Goal: Task Accomplishment & Management: Use online tool/utility

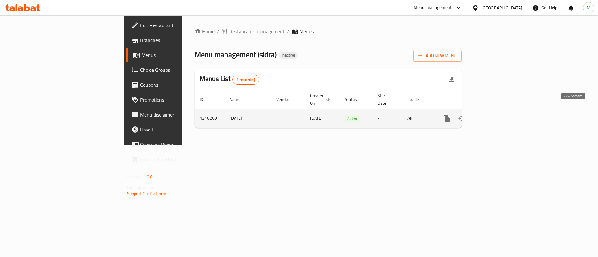
click at [494, 116] on icon "enhanced table" at bounding box center [492, 119] width 6 height 6
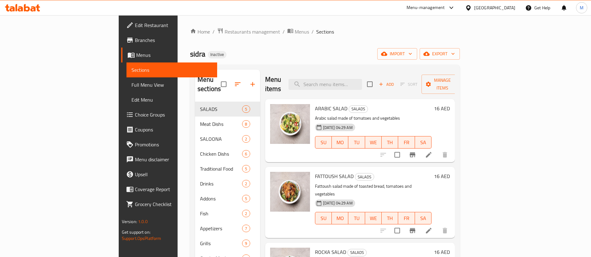
scroll to position [87, 0]
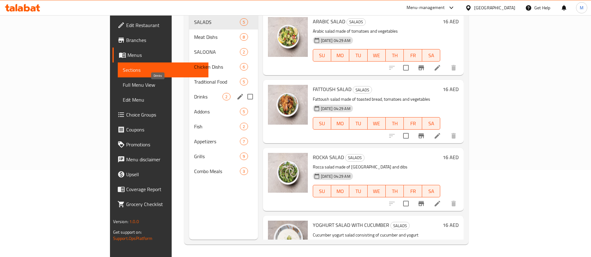
click at [194, 93] on span "Drinks" at bounding box center [208, 96] width 28 height 7
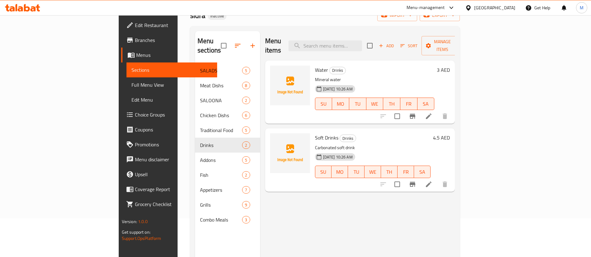
scroll to position [38, 0]
click at [131, 83] on span "Full Menu View" at bounding box center [171, 84] width 81 height 7
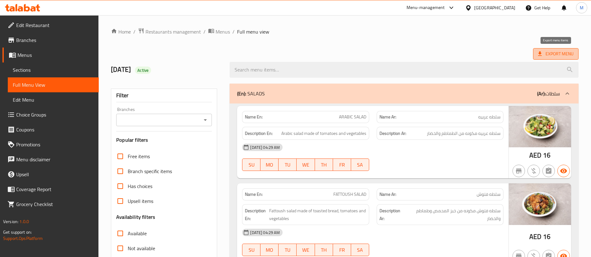
click at [535, 55] on span "Export Menu" at bounding box center [555, 54] width 45 height 12
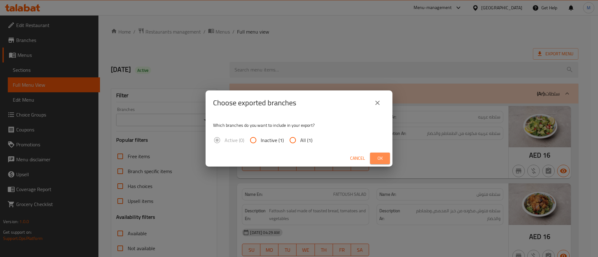
click at [380, 156] on span "Ok" at bounding box center [380, 159] width 10 height 8
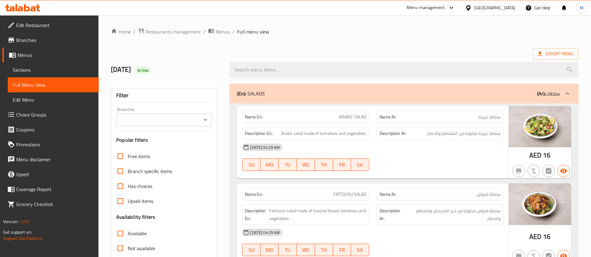
scroll to position [2911, 0]
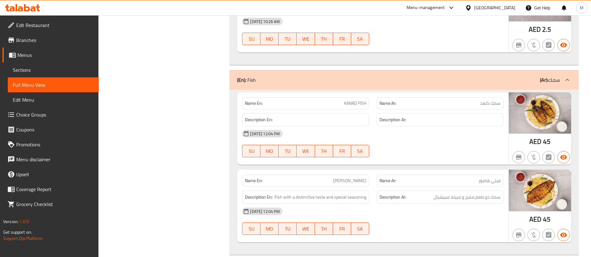
scroll to position [2964, 0]
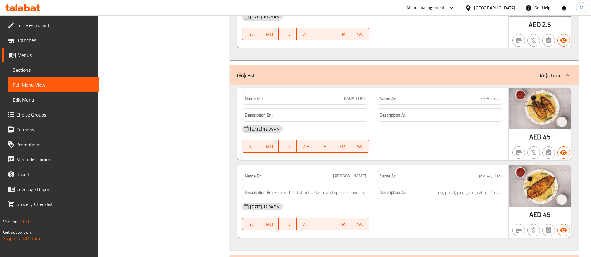
click at [46, 27] on span "Edit Restaurant" at bounding box center [55, 24] width 78 height 7
